Goal: Task Accomplishment & Management: Manage account settings

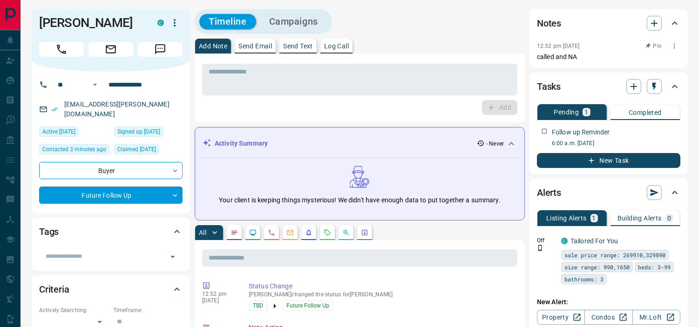
click at [672, 44] on icon "button" at bounding box center [674, 45] width 7 height 7
click at [669, 59] on li "Edit" at bounding box center [659, 63] width 41 height 14
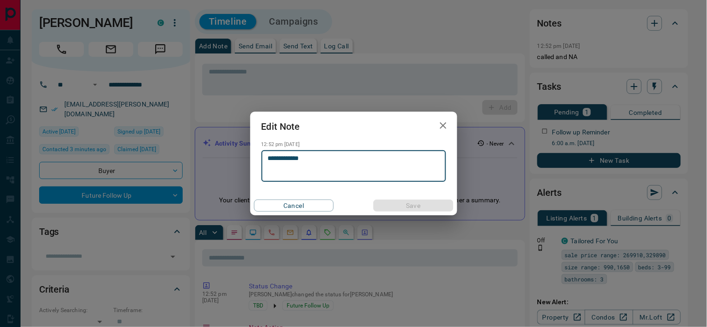
click at [382, 163] on textarea "**********" at bounding box center [353, 167] width 171 height 24
type textarea "**********"
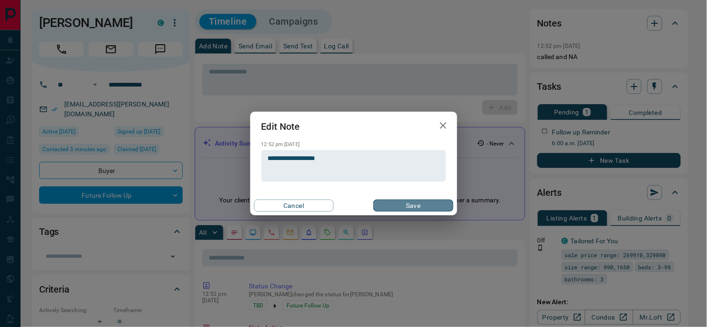
click at [407, 203] on button "Save" at bounding box center [413, 206] width 80 height 12
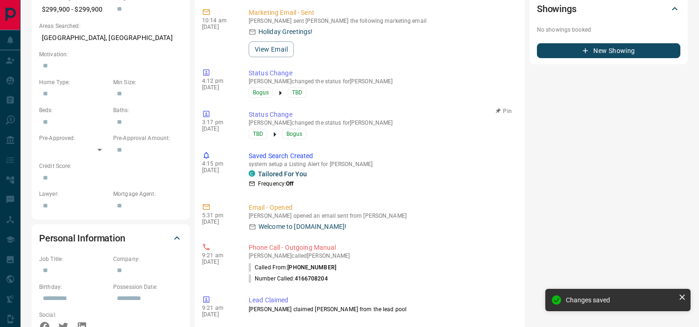
scroll to position [485, 0]
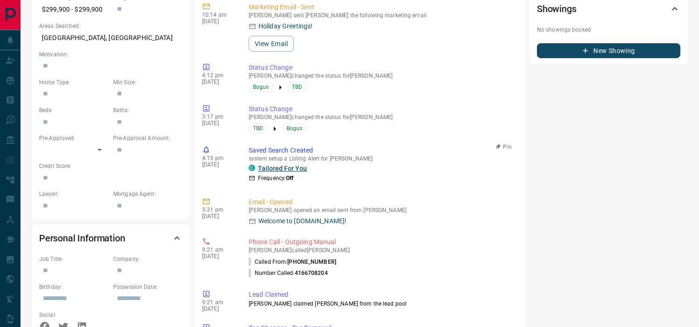
click at [283, 165] on link "Tailored For You" at bounding box center [282, 168] width 49 height 7
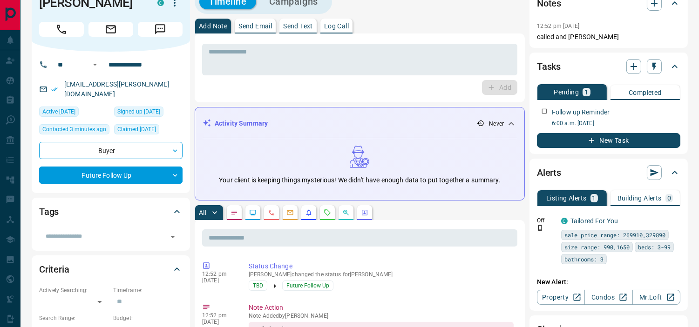
scroll to position [0, 0]
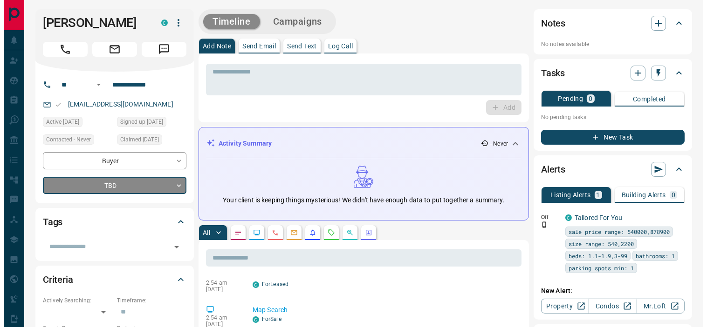
scroll to position [848, 0]
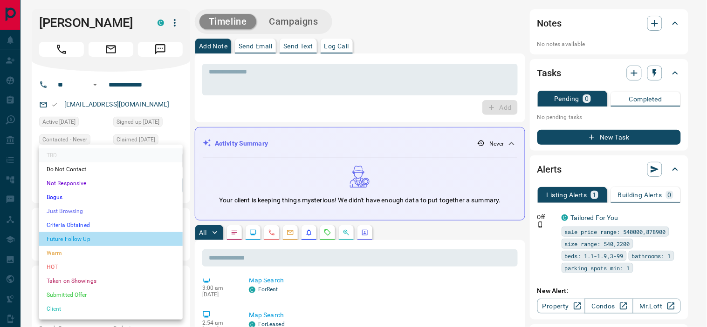
click at [87, 236] on li "Future Follow Up" at bounding box center [110, 239] width 143 height 14
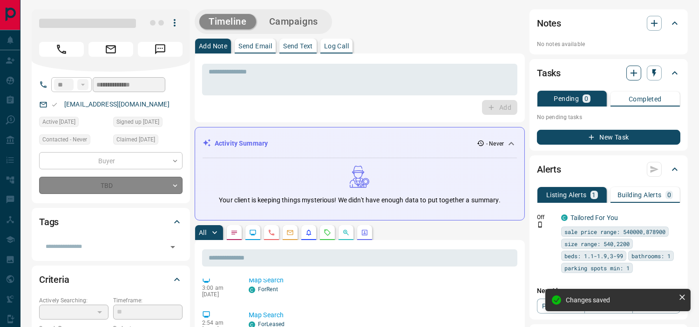
click at [635, 70] on icon "button" at bounding box center [633, 73] width 11 height 11
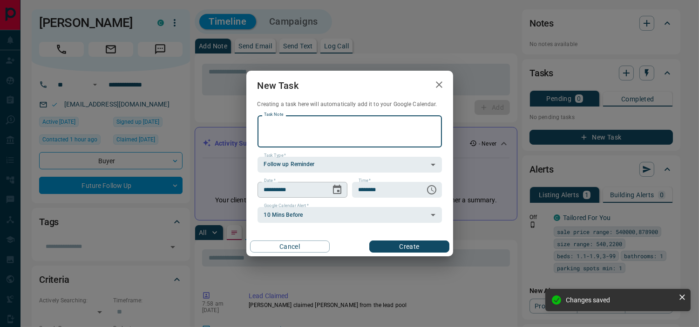
type input "*"
click at [334, 191] on button "Choose date, selected date is Oct 16, 2025" at bounding box center [337, 190] width 19 height 19
click at [340, 190] on icon "Choose date, selected date is Oct 16, 2025" at bounding box center [337, 189] width 11 height 11
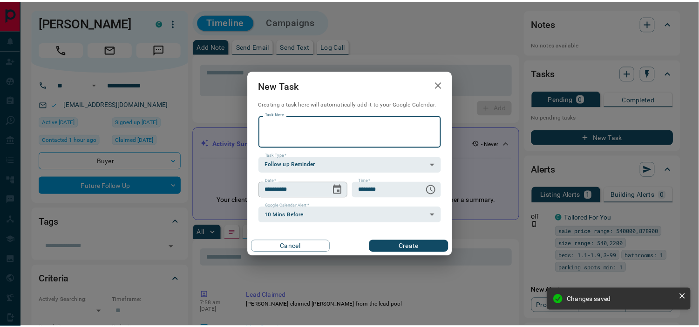
scroll to position [888, 0]
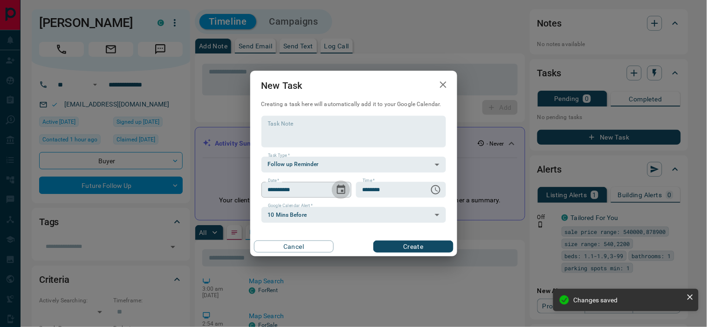
click at [343, 189] on icon "Choose date, selected date is Oct 16, 2025" at bounding box center [340, 189] width 11 height 11
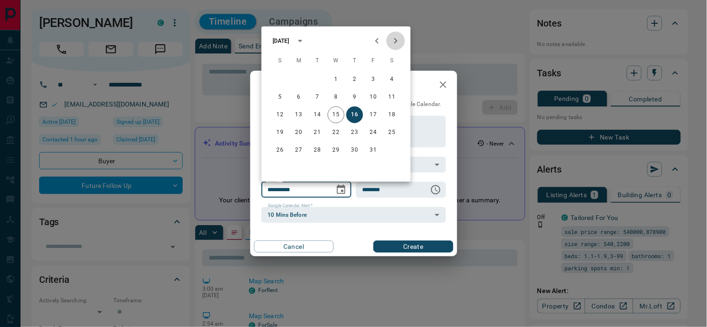
click at [395, 40] on icon "Next month" at bounding box center [395, 40] width 11 height 11
click at [334, 114] on button "12" at bounding box center [335, 115] width 17 height 17
type input "**********"
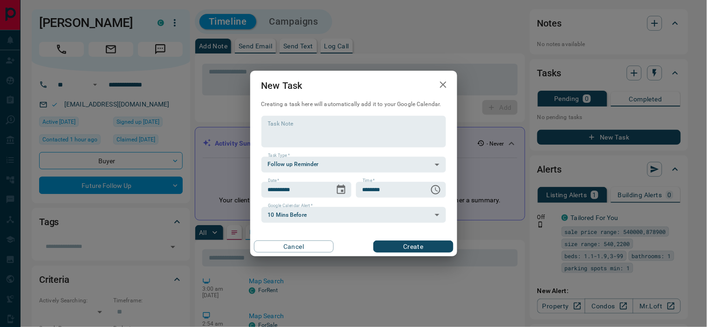
click at [400, 244] on button "Create" at bounding box center [413, 247] width 80 height 12
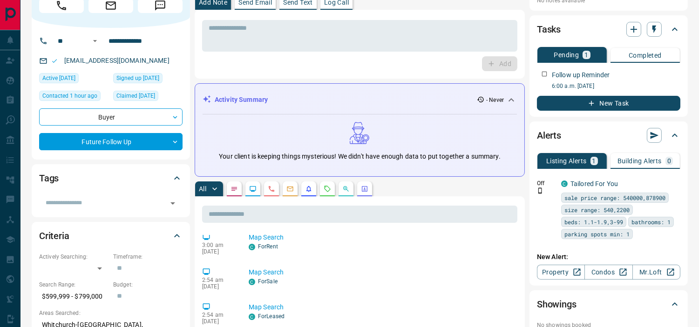
scroll to position [0, 0]
